Goal: Information Seeking & Learning: Learn about a topic

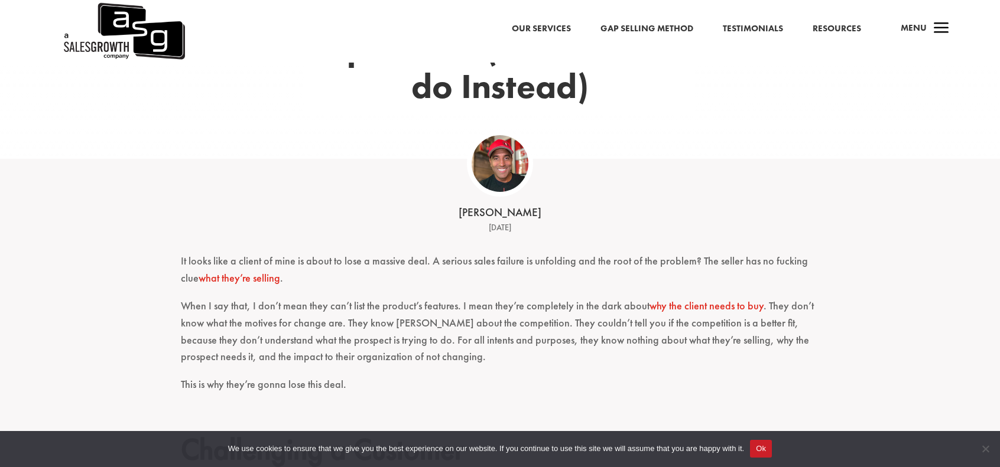
scroll to position [295, 0]
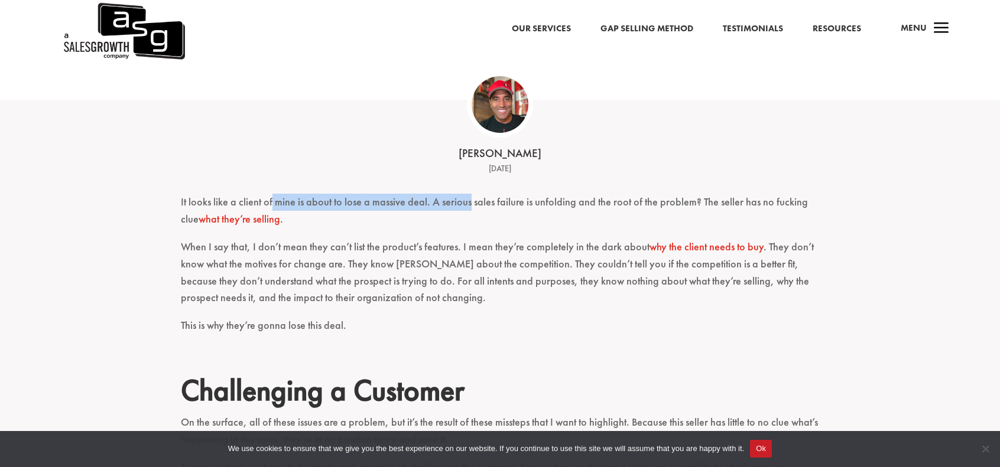
drag, startPoint x: 271, startPoint y: 200, endPoint x: 469, endPoint y: 198, distance: 197.4
click at [469, 198] on p "It looks like a client of mine is about to lose a massive deal. A serious sales…" at bounding box center [500, 216] width 638 height 45
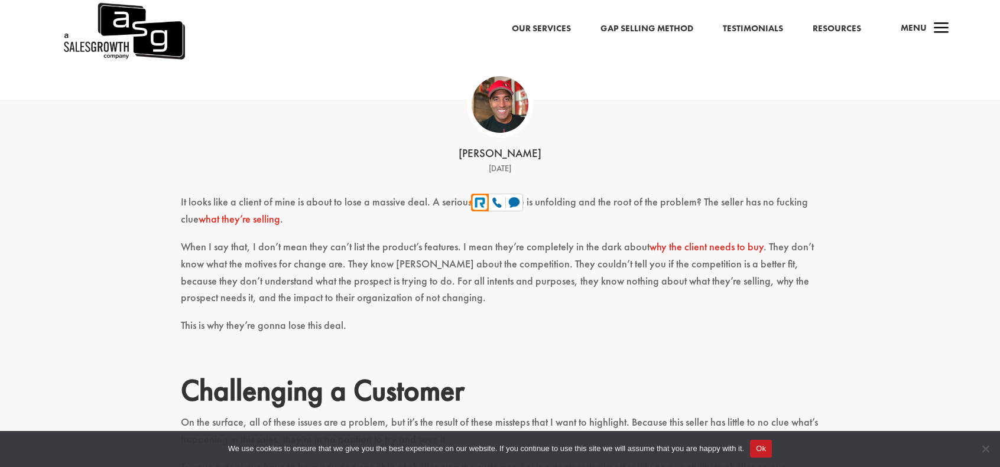
click at [613, 198] on p "It looks like a client of mine is about to lose a massive deal. A serious sales…" at bounding box center [500, 216] width 638 height 45
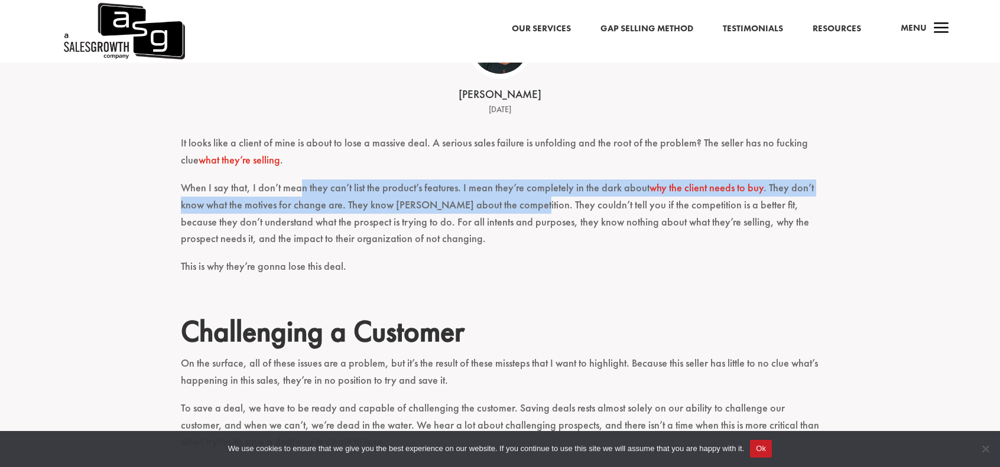
drag, startPoint x: 303, startPoint y: 190, endPoint x: 516, endPoint y: 213, distance: 215.1
click at [516, 213] on p "When I say that, I don’t mean they can’t list the product’s features. I mean th…" at bounding box center [500, 219] width 638 height 79
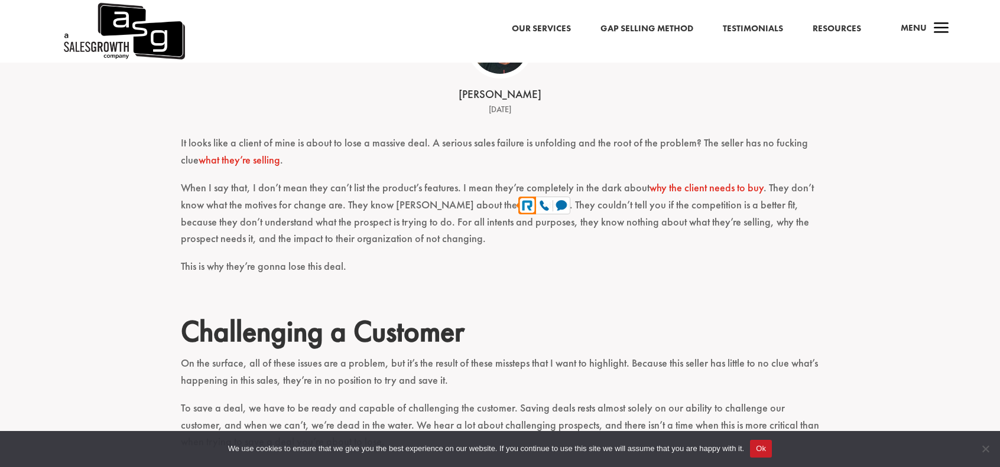
click at [480, 241] on p "When I say that, I don’t mean they can’t list the product’s features. I mean th…" at bounding box center [500, 219] width 638 height 79
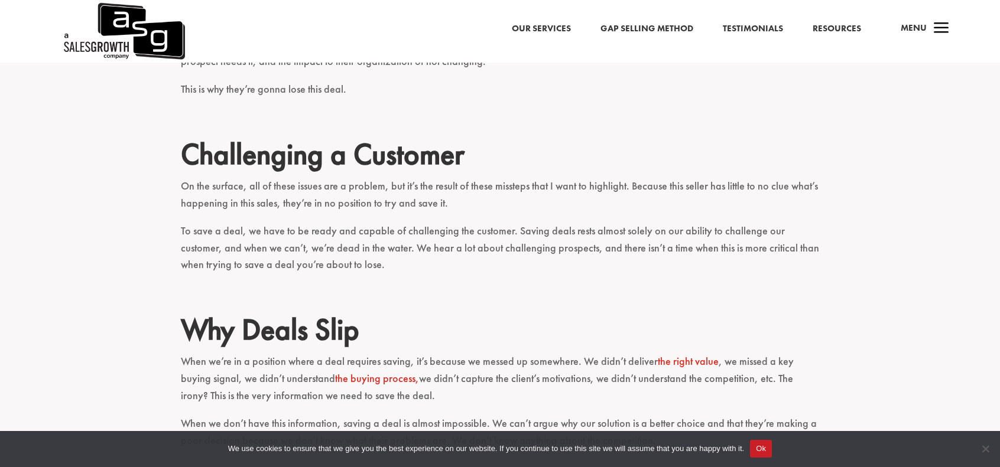
scroll to position [591, 0]
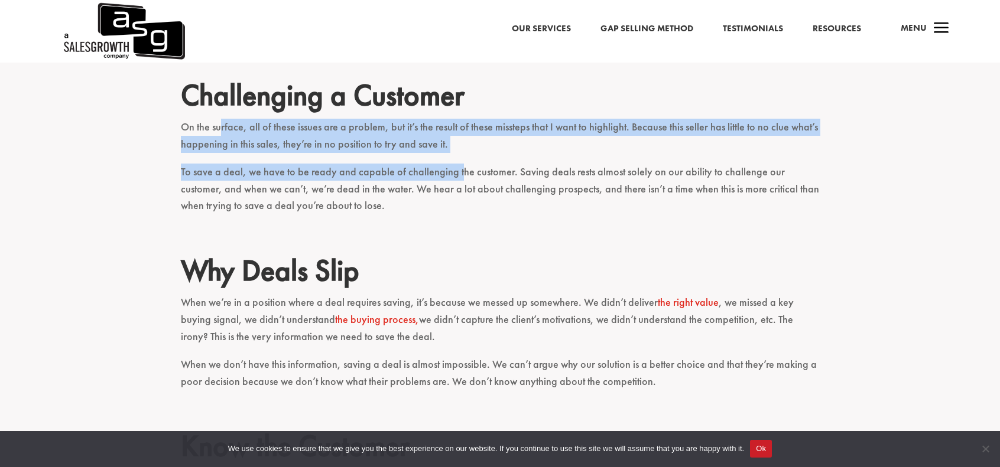
drag, startPoint x: 219, startPoint y: 129, endPoint x: 354, endPoint y: 184, distance: 145.8
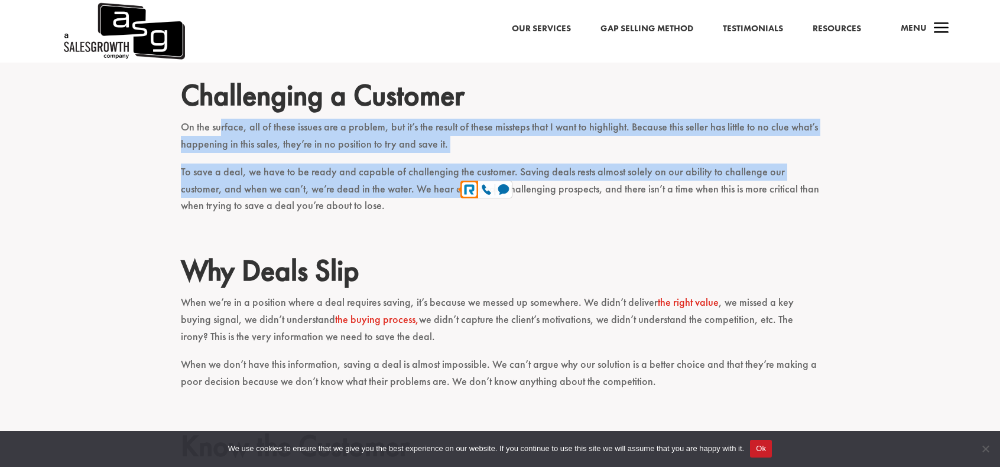
click at [307, 186] on p "To save a deal, we have to be ready and capable of challenging the customer. Sa…" at bounding box center [500, 194] width 638 height 61
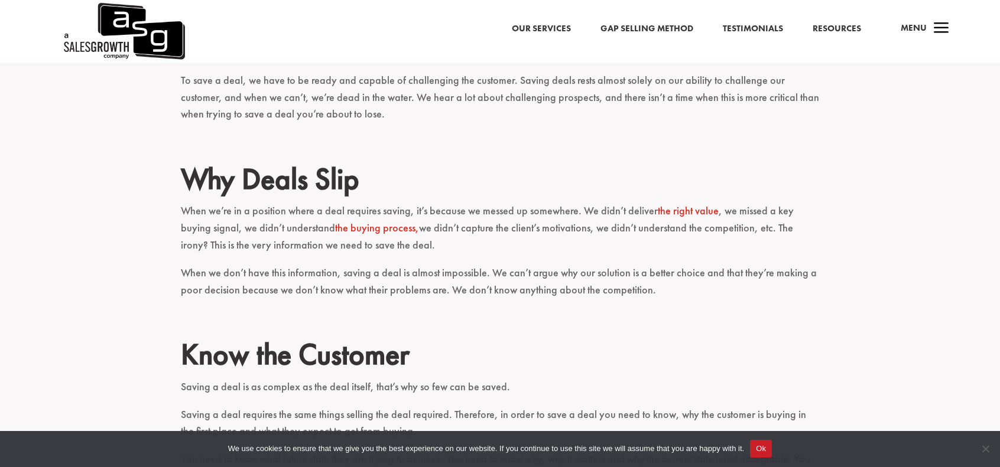
scroll to position [709, 0]
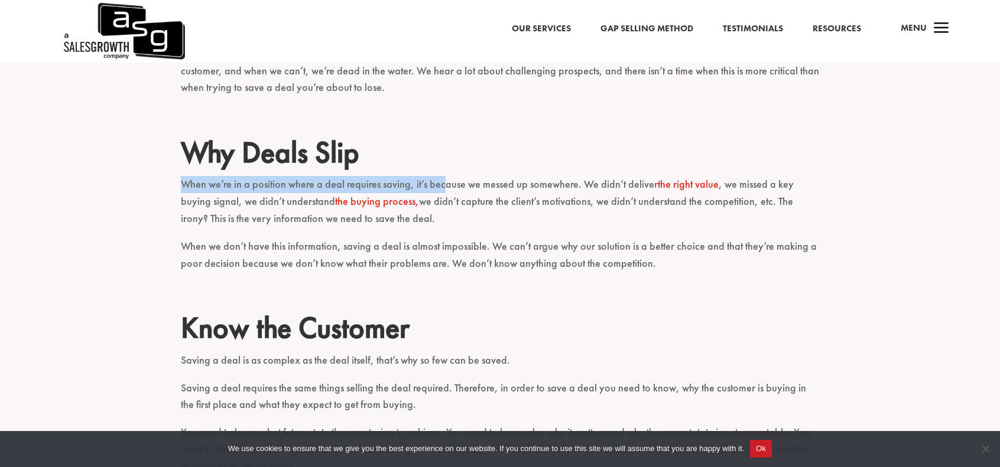
drag, startPoint x: 174, startPoint y: 185, endPoint x: 444, endPoint y: 184, distance: 270.6
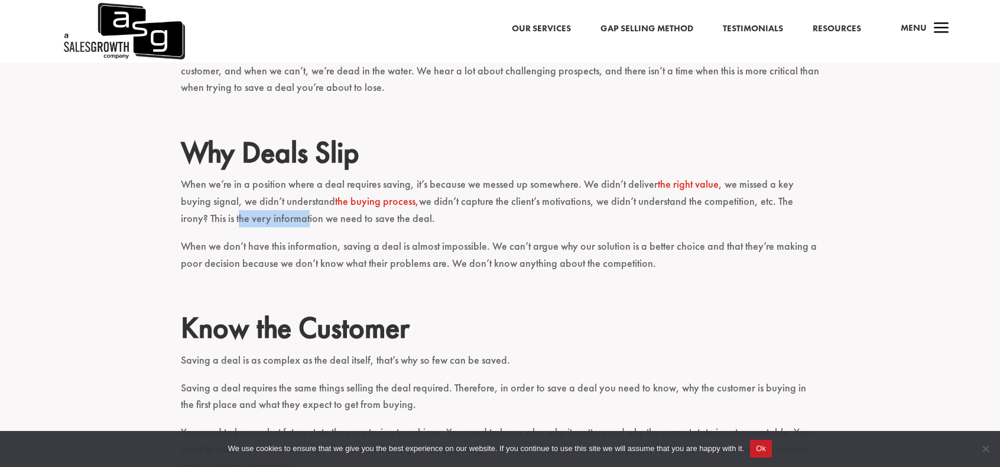
drag, startPoint x: 208, startPoint y: 219, endPoint x: 275, endPoint y: 217, distance: 67.4
click at [275, 217] on p "When we’re in a position where a deal requires saving, it’s because we messed u…" at bounding box center [500, 206] width 638 height 61
drag, startPoint x: 191, startPoint y: 245, endPoint x: 232, endPoint y: 243, distance: 40.2
click at [229, 244] on p "When we don’t have this information, saving a deal is almost impossible. We can…" at bounding box center [500, 260] width 638 height 45
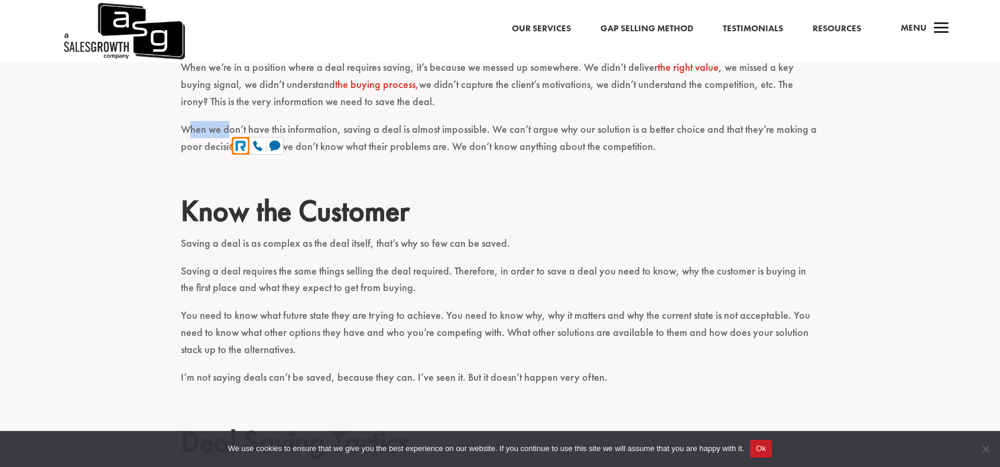
scroll to position [827, 0]
click at [600, 123] on p "When we don’t have this information, saving a deal is almost impossible. We can…" at bounding box center [500, 142] width 638 height 45
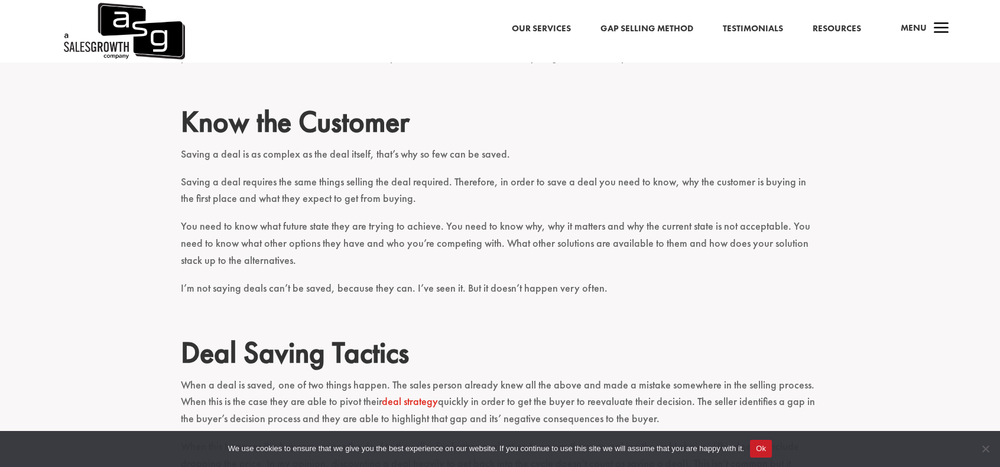
scroll to position [945, 0]
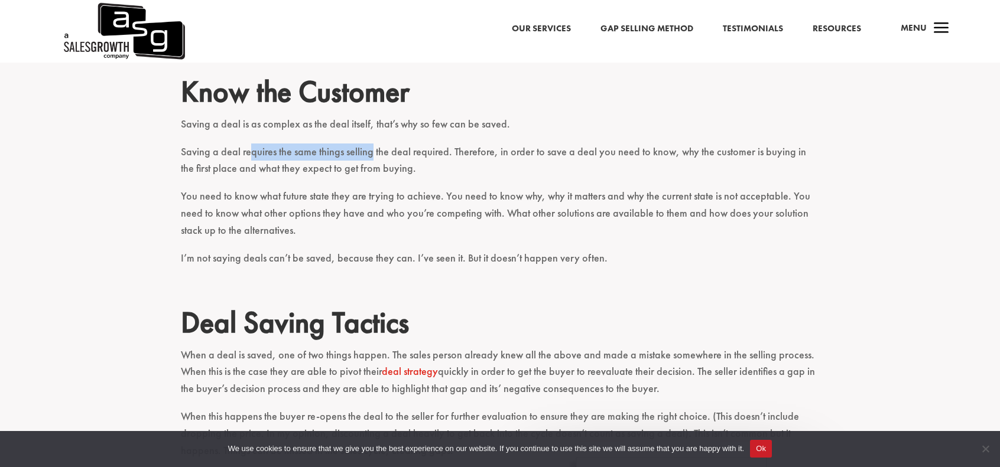
drag, startPoint x: 249, startPoint y: 160, endPoint x: 371, endPoint y: 155, distance: 121.8
click at [371, 155] on p "Saving a deal requires the same things selling the deal required. Therefore, in…" at bounding box center [500, 166] width 638 height 45
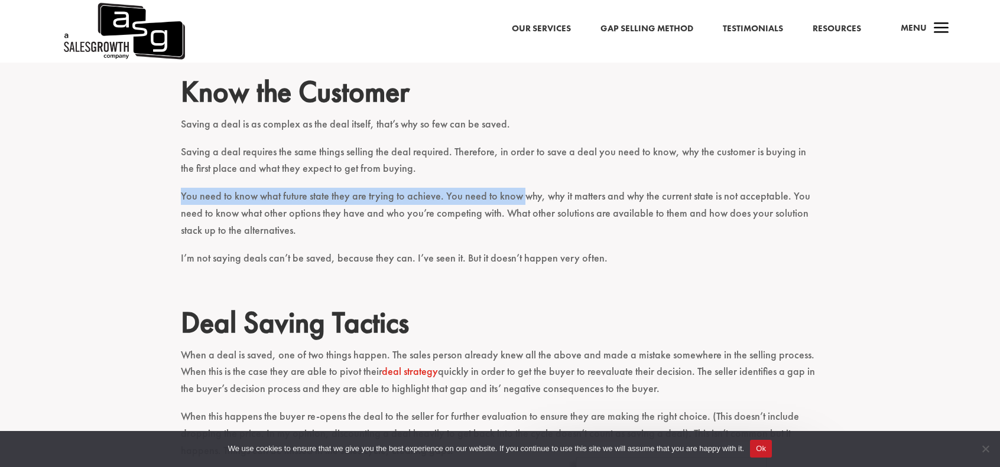
drag, startPoint x: 162, startPoint y: 203, endPoint x: 520, endPoint y: 203, distance: 357.5
click at [520, 203] on div "It looks like a client of mine is about to lose a massive deal. A serious sales…" at bounding box center [500, 270] width 1000 height 1485
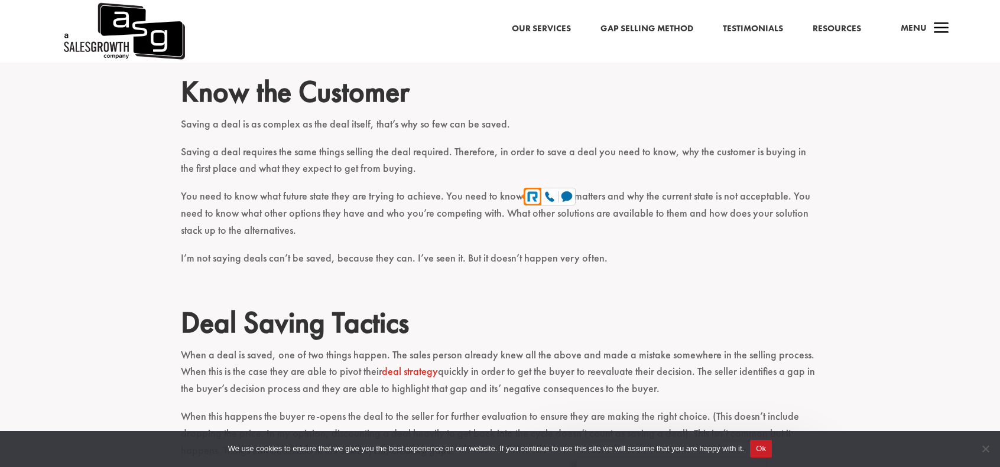
click at [270, 208] on p "You need to know what future state they are trying to achieve. You need to know…" at bounding box center [500, 218] width 638 height 61
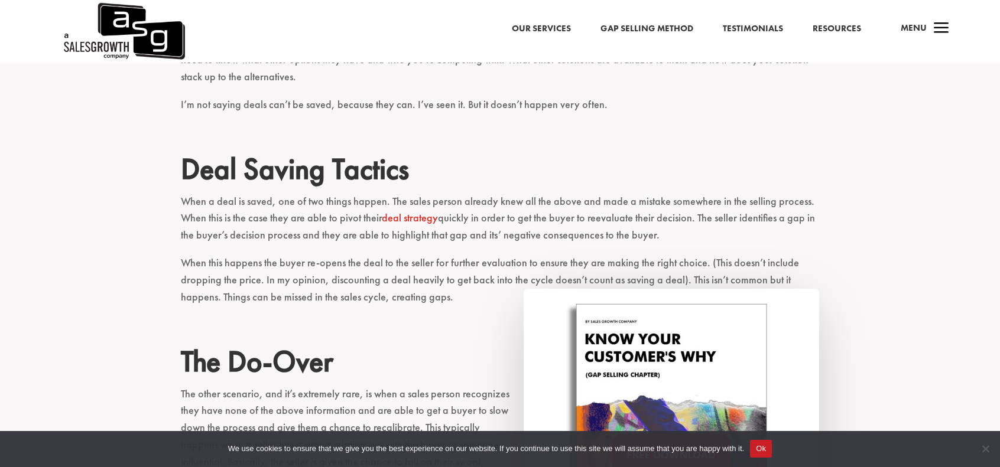
scroll to position [1123, 0]
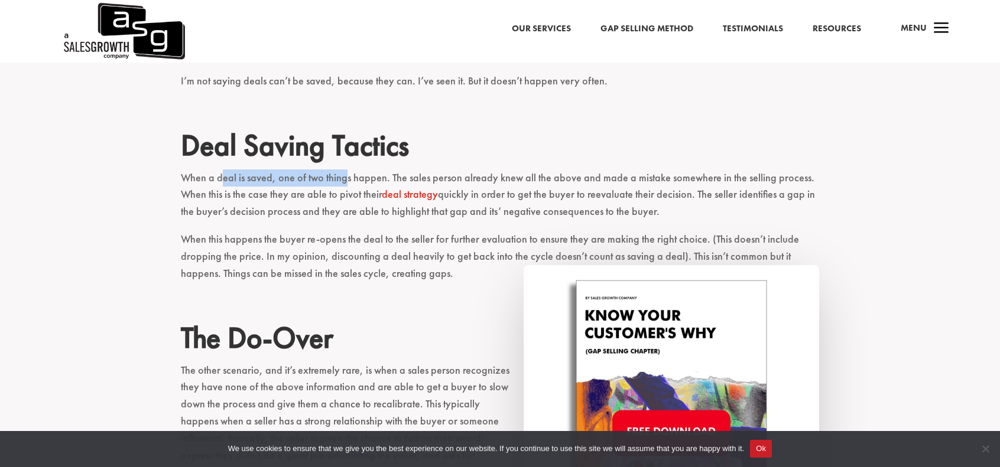
drag, startPoint x: 219, startPoint y: 177, endPoint x: 347, endPoint y: 176, distance: 127.6
click at [347, 176] on p "When a deal is saved, one of two things happen. The sales person already knew a…" at bounding box center [500, 200] width 638 height 61
click at [254, 187] on p "When a deal is saved, one of two things happen. The sales person already knew a…" at bounding box center [500, 200] width 638 height 61
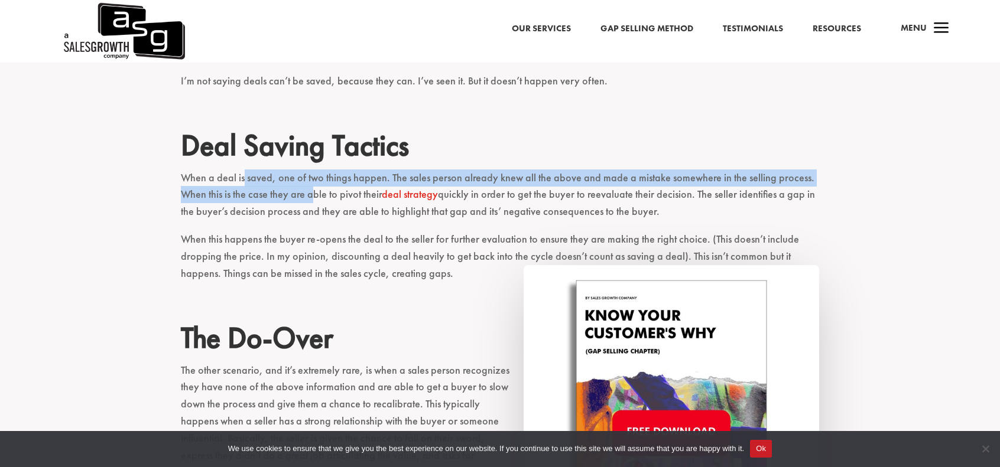
drag, startPoint x: 242, startPoint y: 187, endPoint x: 314, endPoint y: 193, distance: 72.4
click at [314, 193] on p "When a deal is saved, one of two things happen. The sales person already knew a…" at bounding box center [500, 200] width 638 height 61
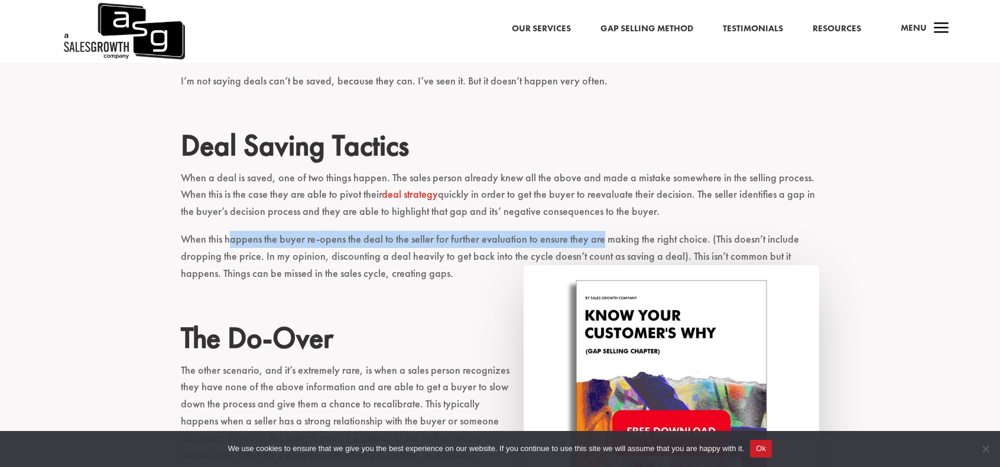
drag, startPoint x: 230, startPoint y: 239, endPoint x: 598, endPoint y: 246, distance: 368.2
click at [598, 246] on p "When this happens the buyer re-opens the deal to the seller for further evaluat…" at bounding box center [500, 261] width 638 height 61
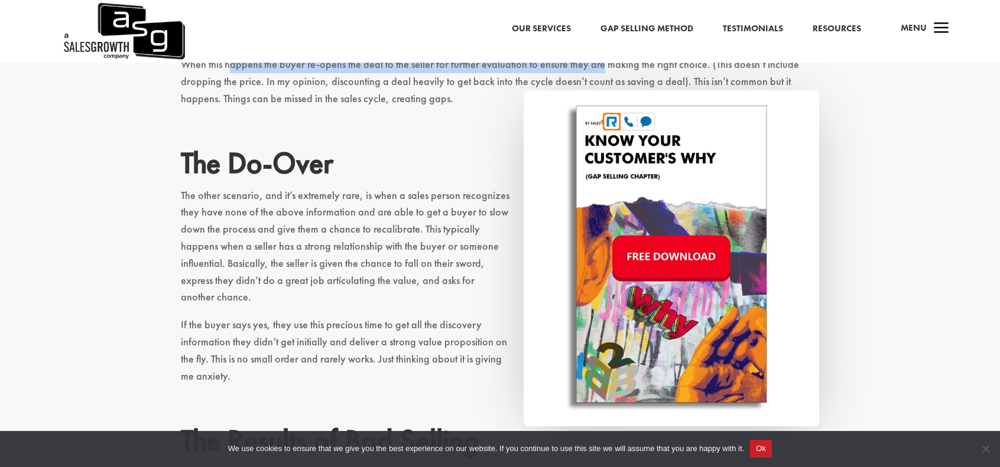
scroll to position [1300, 0]
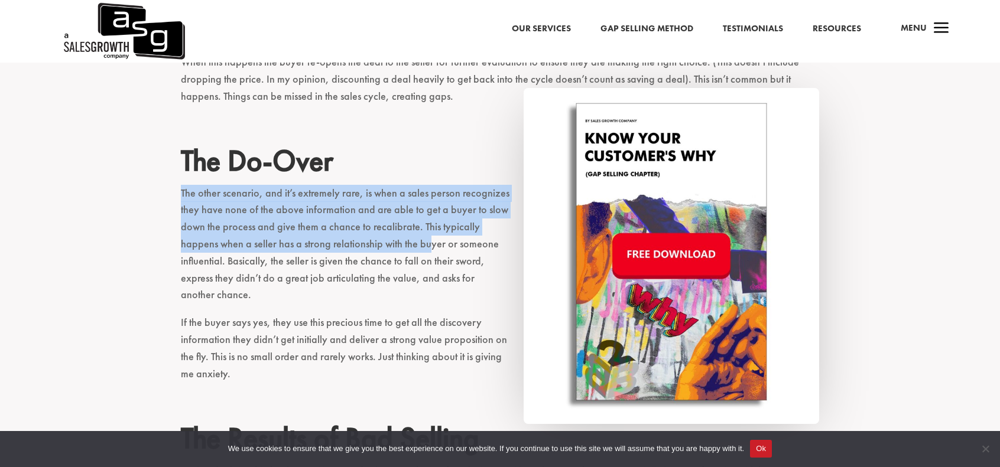
drag, startPoint x: 170, startPoint y: 188, endPoint x: 391, endPoint y: 245, distance: 228.2
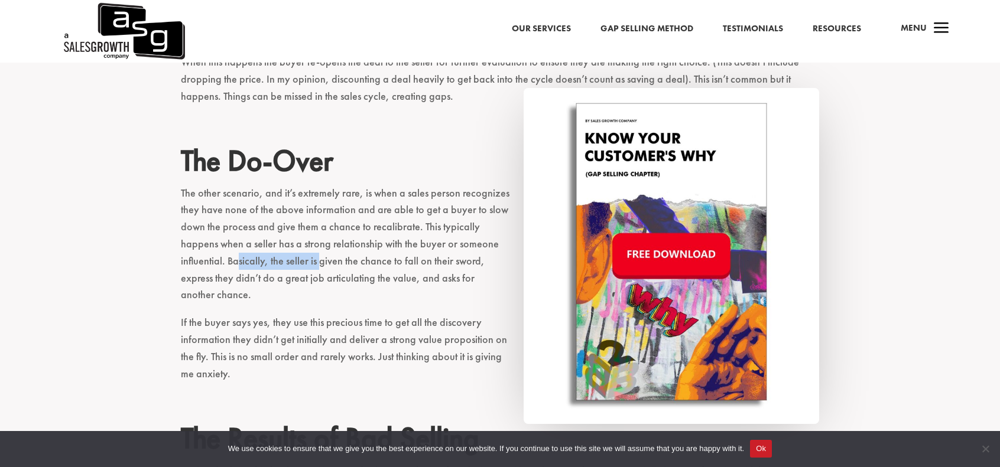
drag, startPoint x: 189, startPoint y: 271, endPoint x: 273, endPoint y: 256, distance: 85.1
click at [273, 256] on p "The other scenario, and it’s extremely rare, is when a sales person recognizes …" at bounding box center [500, 250] width 638 height 130
click at [270, 242] on p "The other scenario, and it’s extremely rare, is when a sales person recognizes …" at bounding box center [500, 250] width 638 height 130
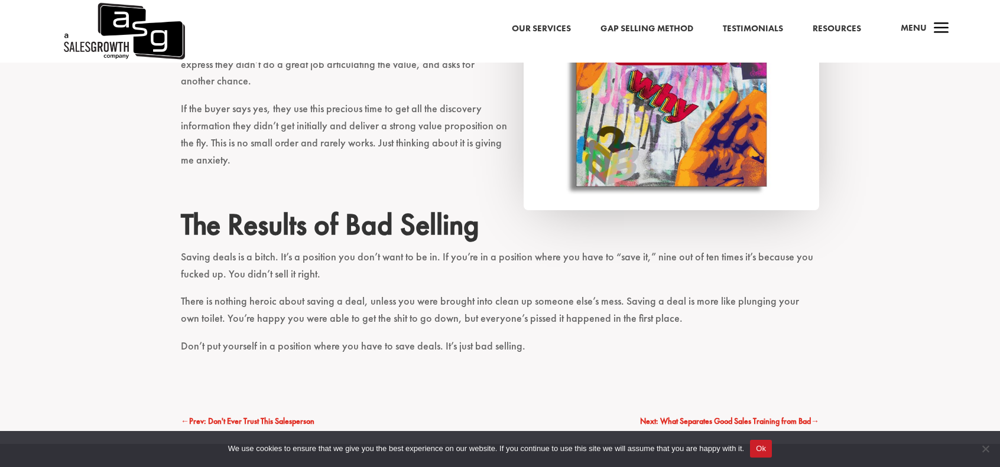
scroll to position [1536, 0]
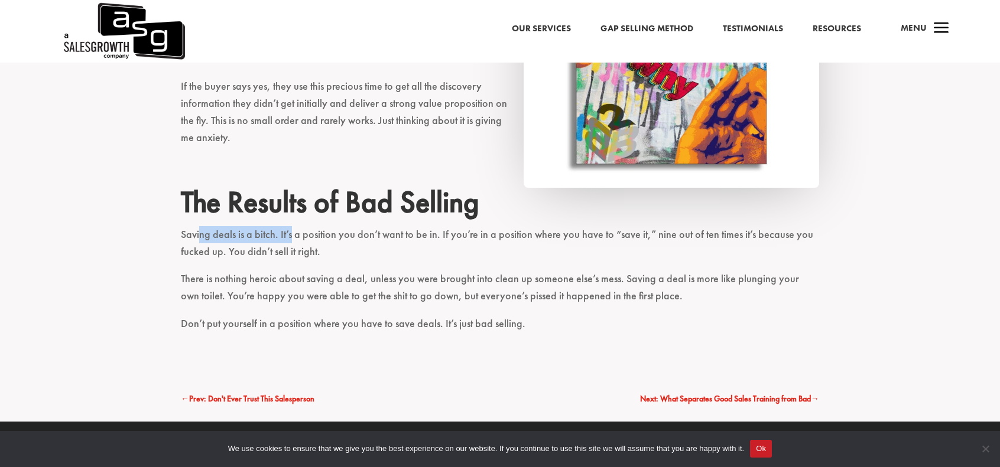
drag, startPoint x: 198, startPoint y: 224, endPoint x: 290, endPoint y: 217, distance: 91.9
click at [290, 226] on p "Saving deals is a bitch. It’s a position you don’t want to be in. If you’re in …" at bounding box center [500, 248] width 638 height 45
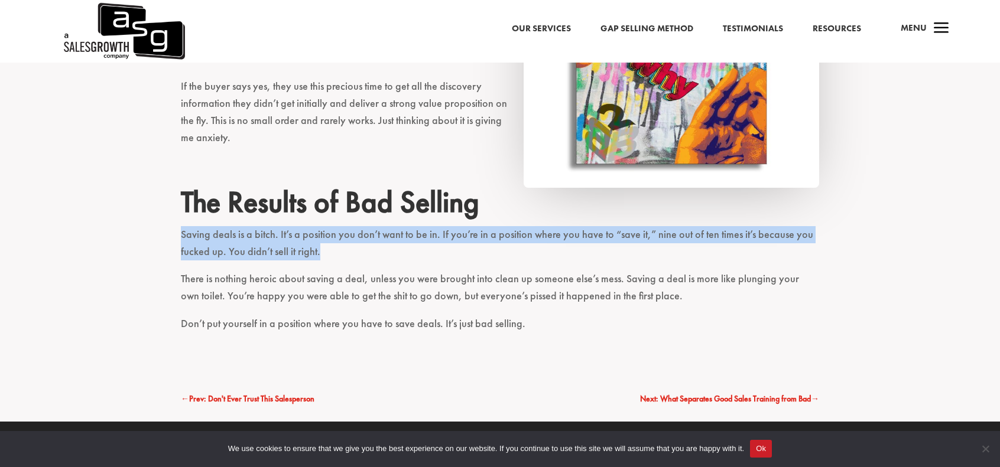
drag, startPoint x: 148, startPoint y: 212, endPoint x: 317, endPoint y: 237, distance: 170.2
